Goal: Navigation & Orientation: Find specific page/section

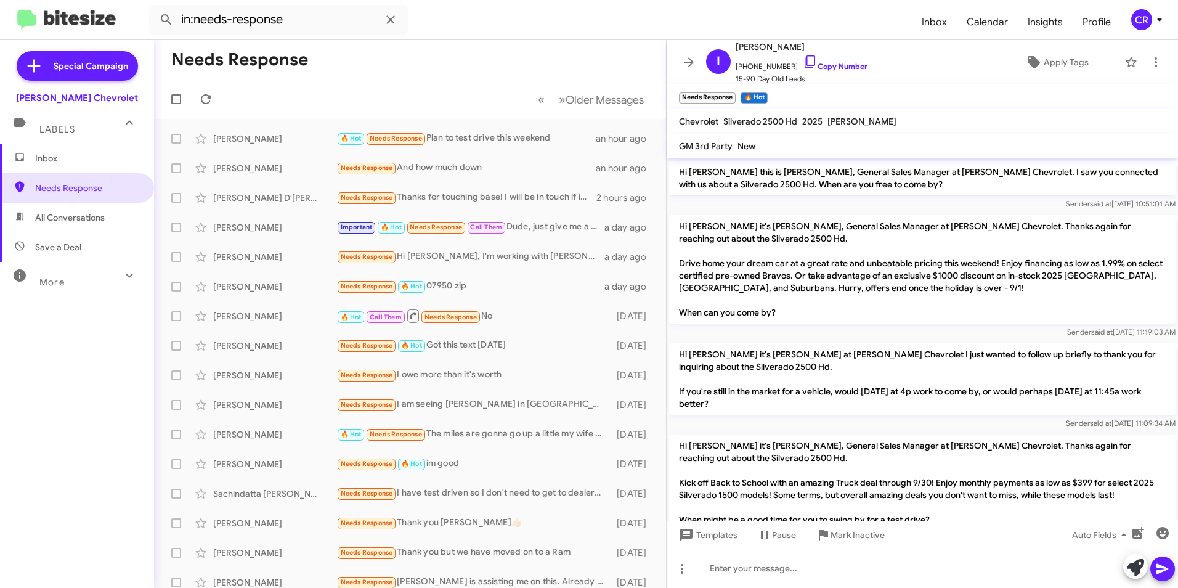
scroll to position [224, 0]
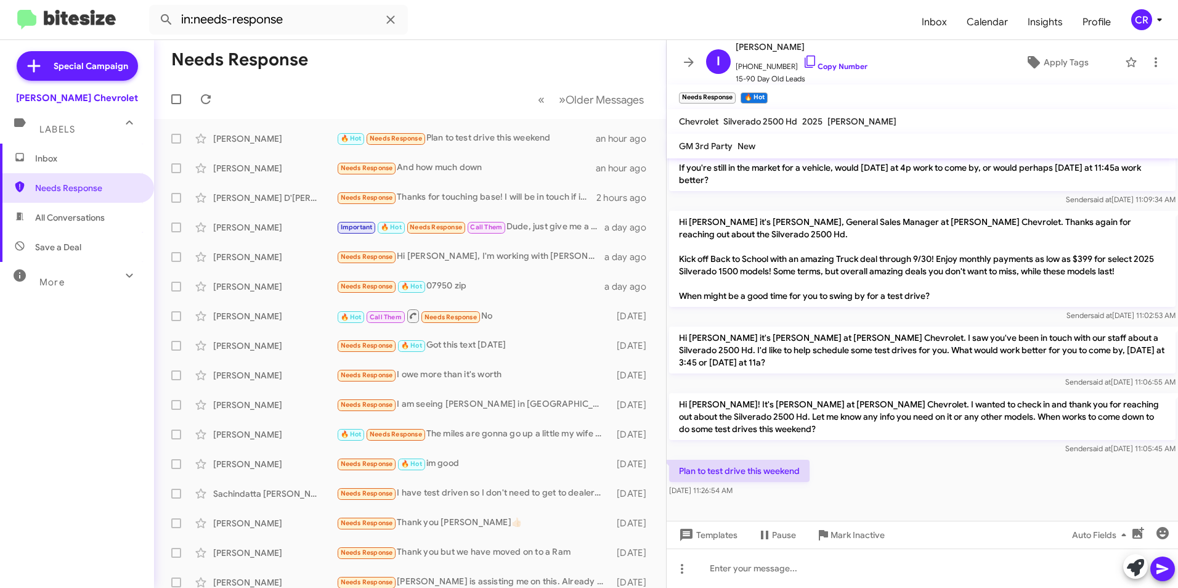
click at [102, 210] on span "All Conversations" at bounding box center [77, 218] width 154 height 30
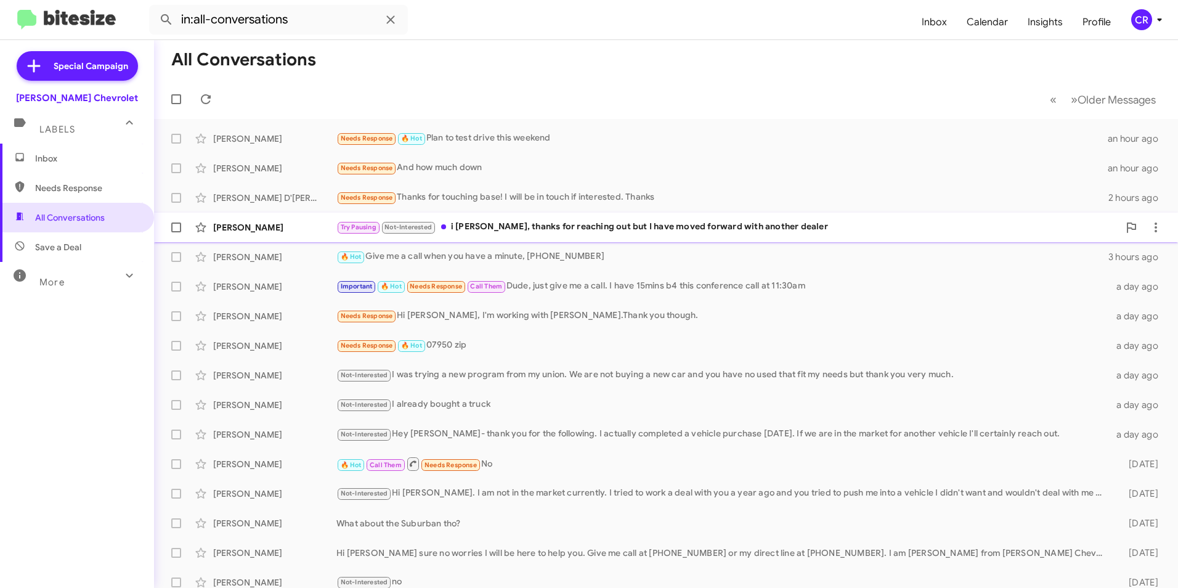
click at [503, 221] on div "Try Pausing Not-Interested i [PERSON_NAME], thanks for reaching out but I have …" at bounding box center [727, 227] width 782 height 14
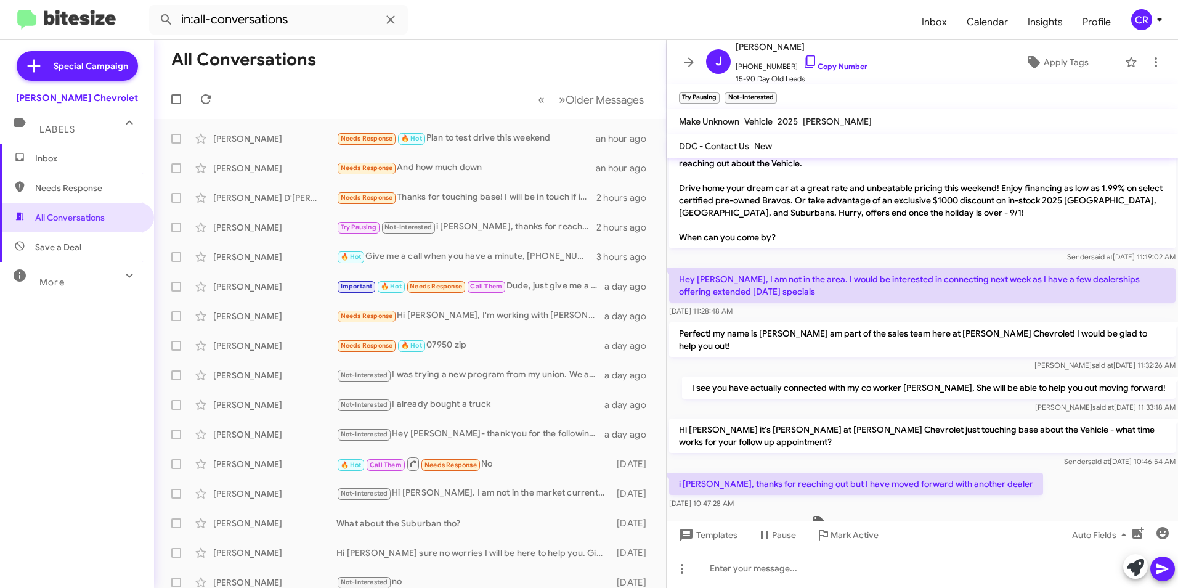
scroll to position [89, 0]
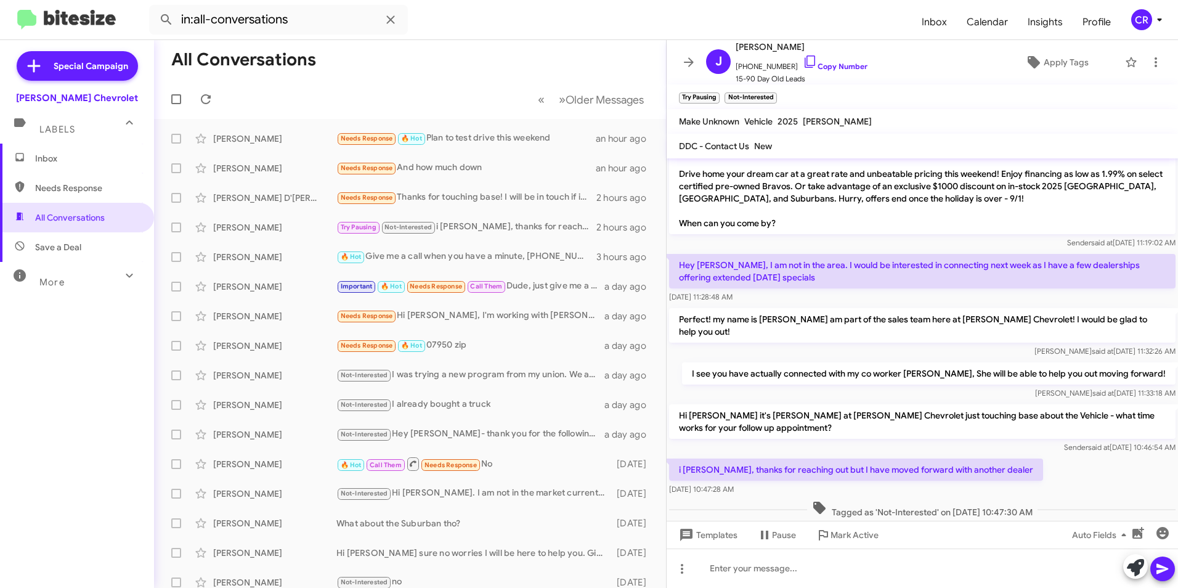
click at [60, 247] on span "Save a Deal" at bounding box center [58, 247] width 46 height 12
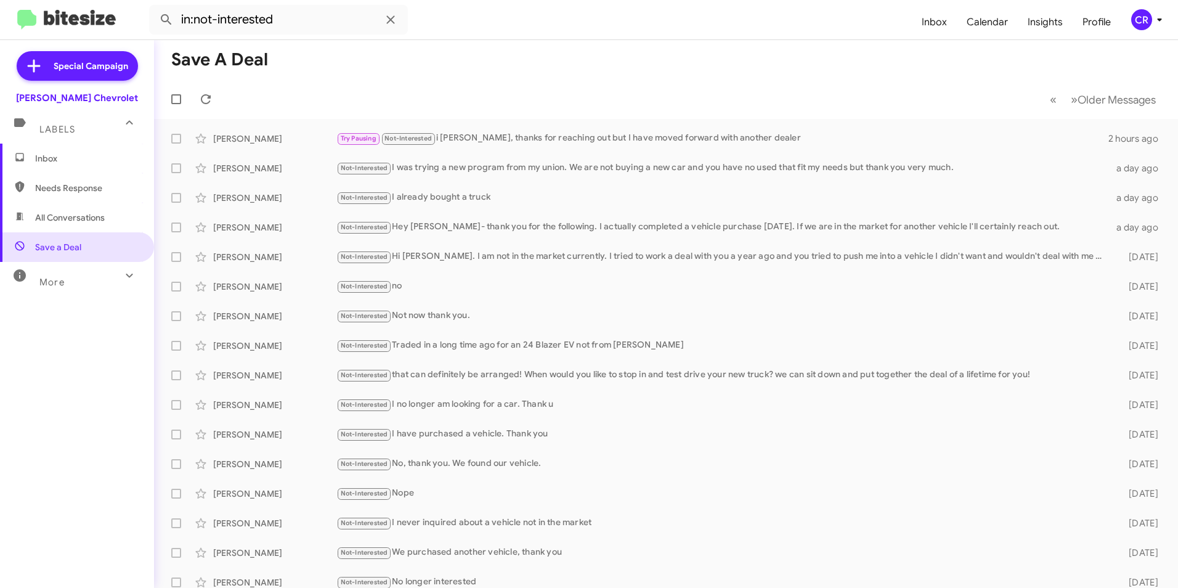
click at [62, 231] on span "All Conversations" at bounding box center [77, 218] width 154 height 30
type input "in:all-conversations"
